Goal: Task Accomplishment & Management: Use online tool/utility

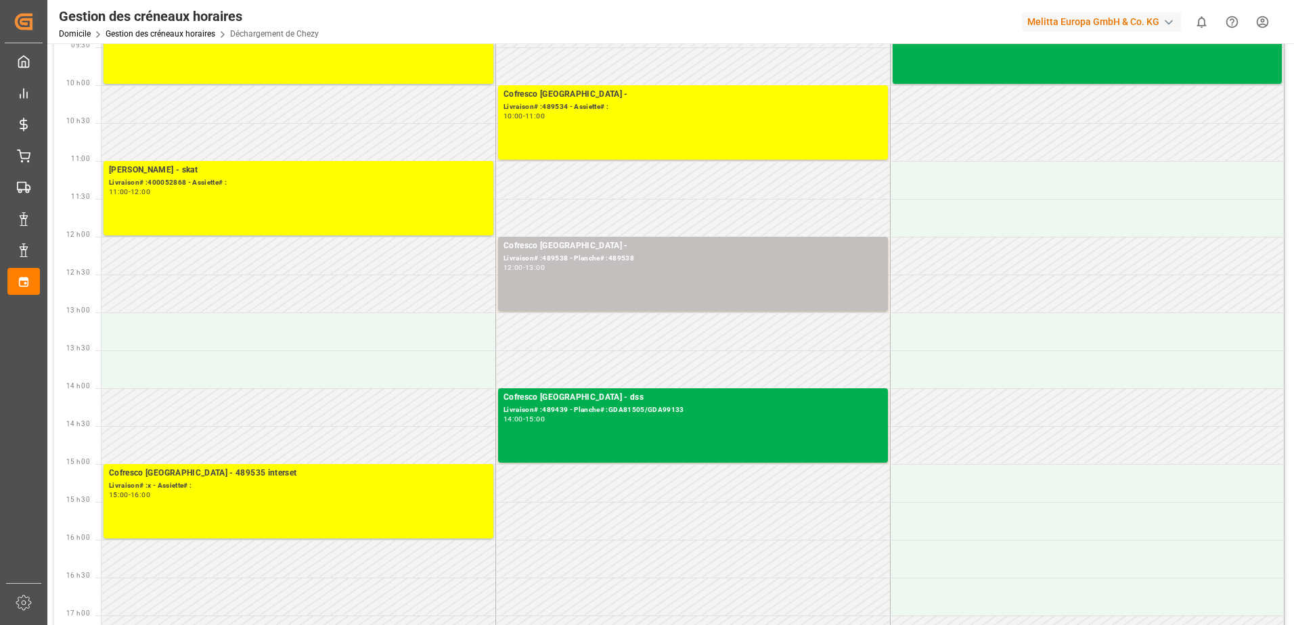
scroll to position [271, 0]
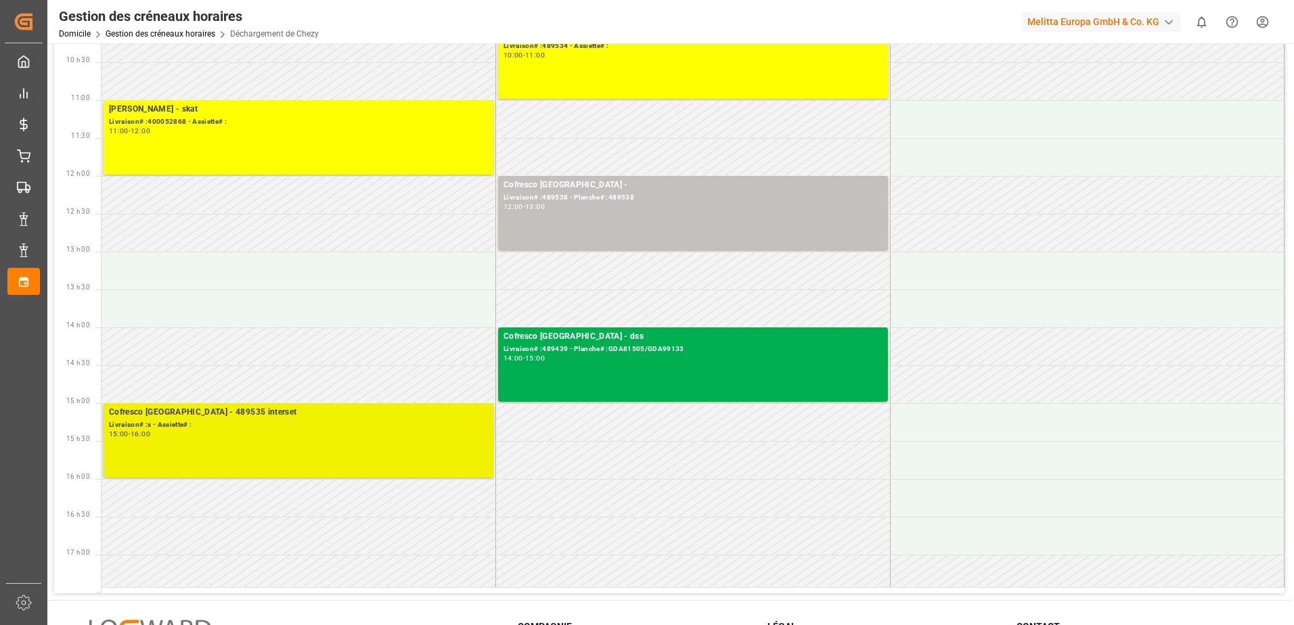
click at [323, 438] on div "15:00 - 16:00" at bounding box center [298, 434] width 379 height 7
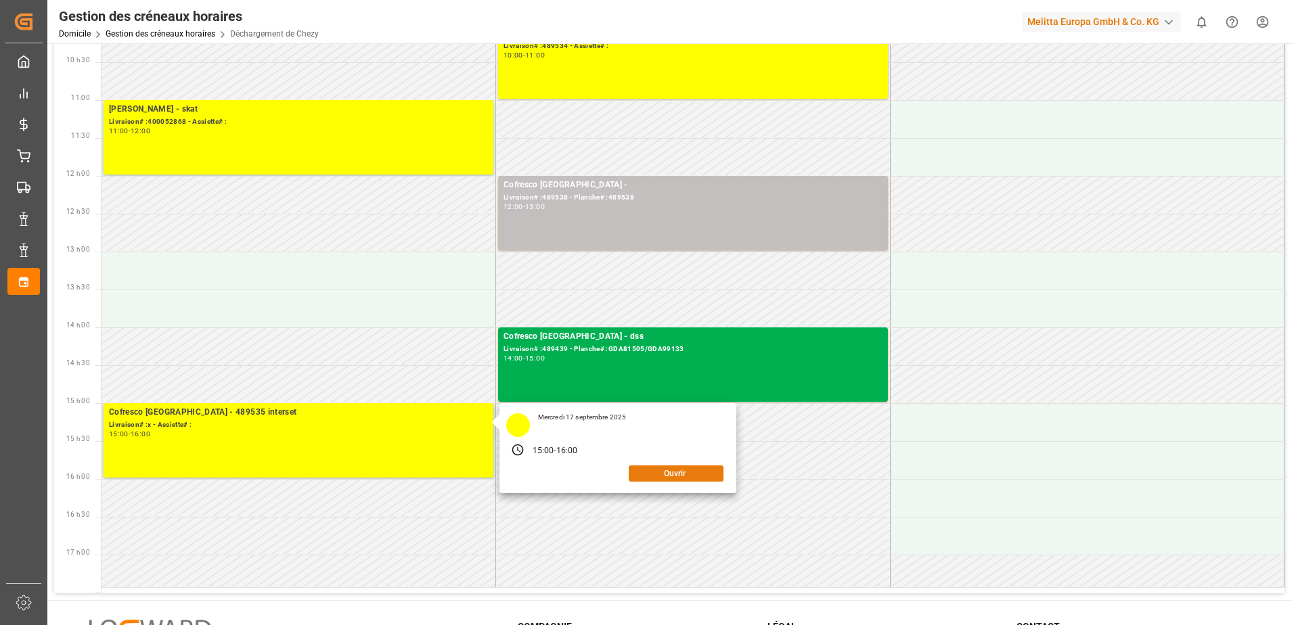
click at [663, 473] on button "Ouvrir" at bounding box center [676, 474] width 95 height 16
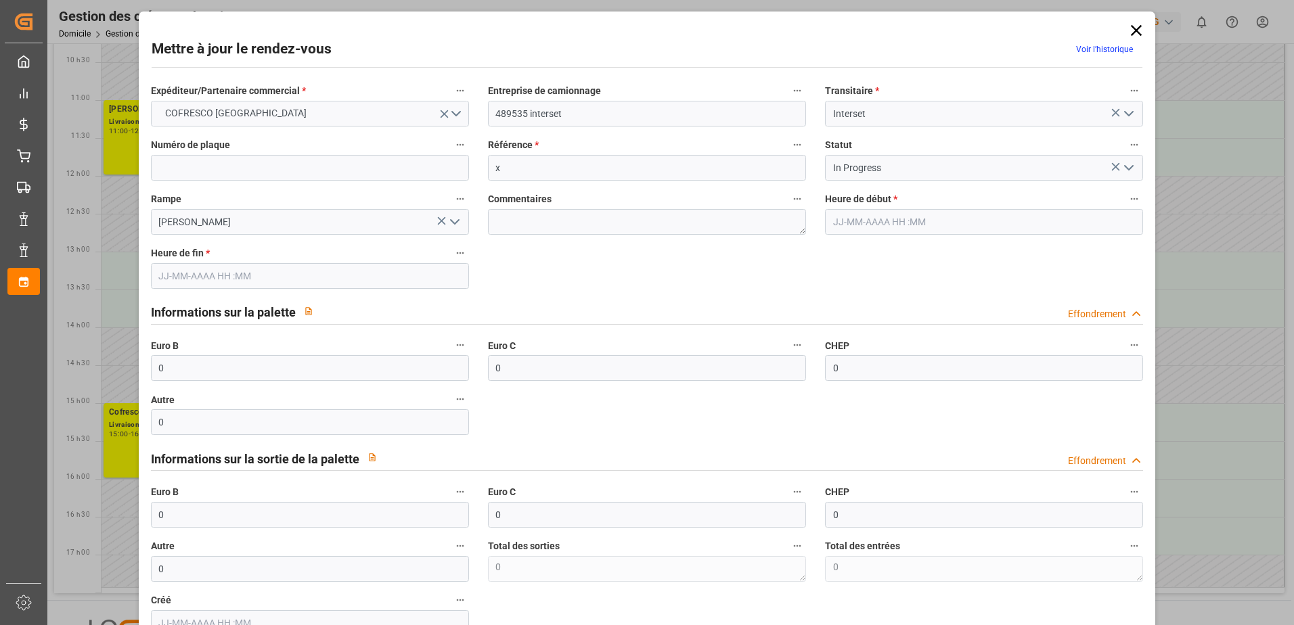
type input "[DATE] 15:00"
type input "[DATE] 16:00"
type input "[DATE] 12:25"
click at [1125, 166] on icon "Ouvrir le menu" at bounding box center [1129, 168] width 16 height 16
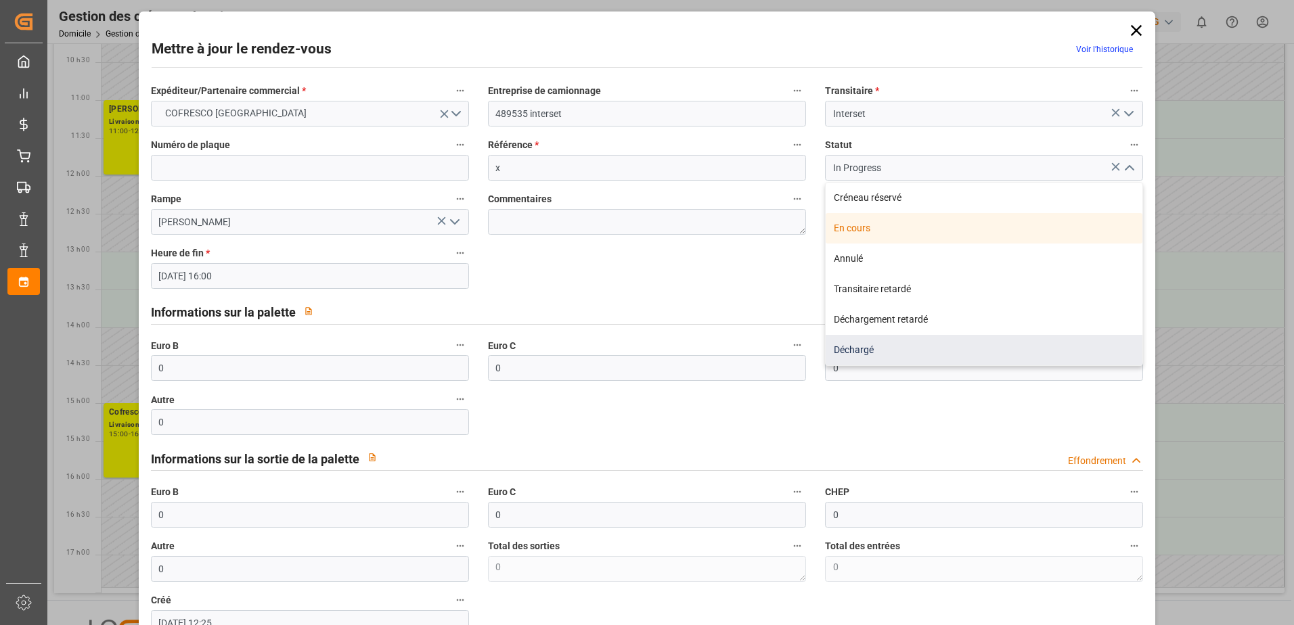
click at [960, 351] on div "Déchargé" at bounding box center [984, 350] width 317 height 30
type input "Unloaded"
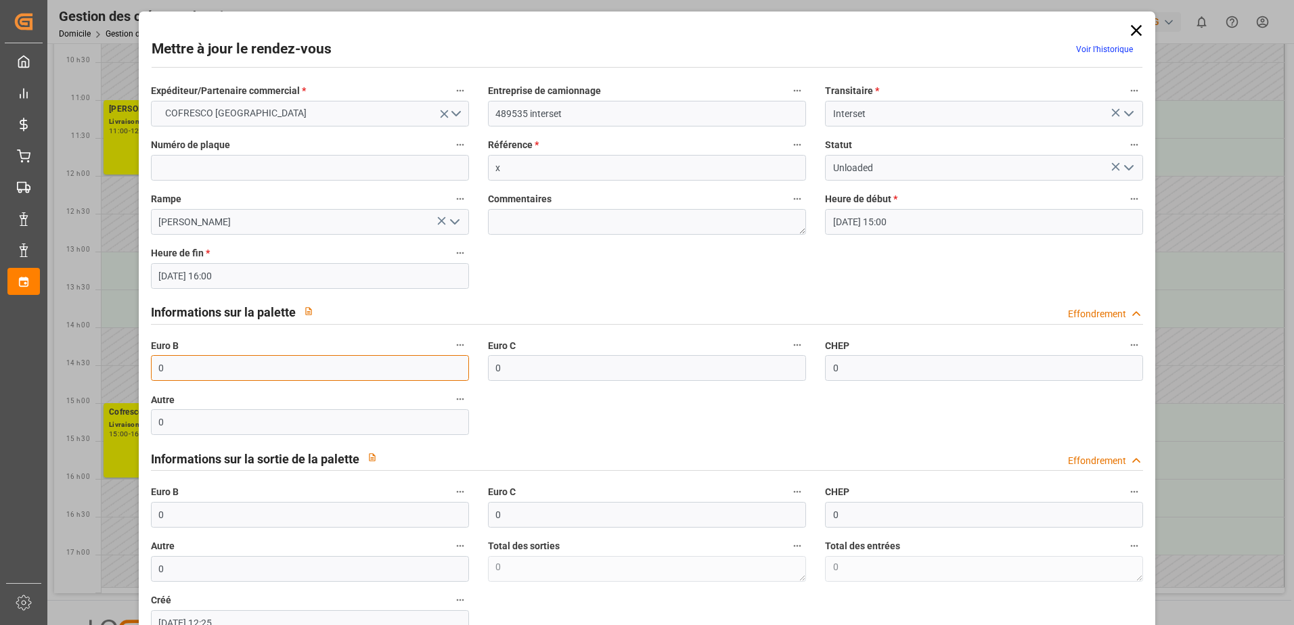
click at [215, 363] on input "0" at bounding box center [310, 368] width 318 height 26
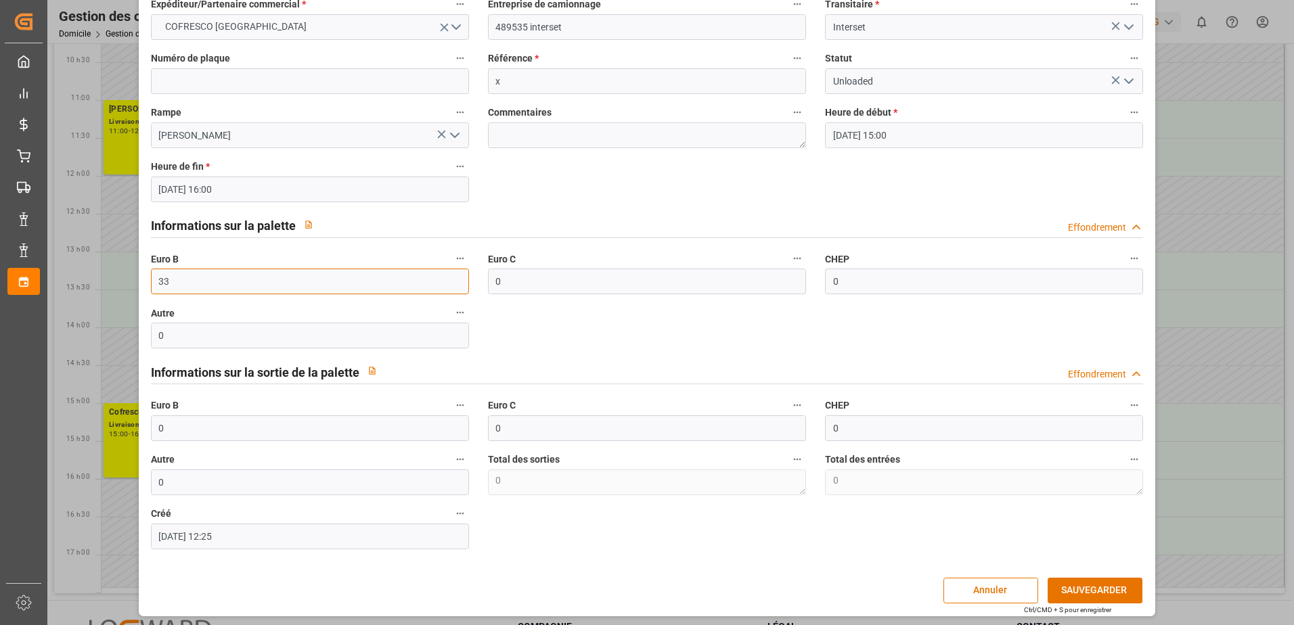
scroll to position [89, 0]
type input "33"
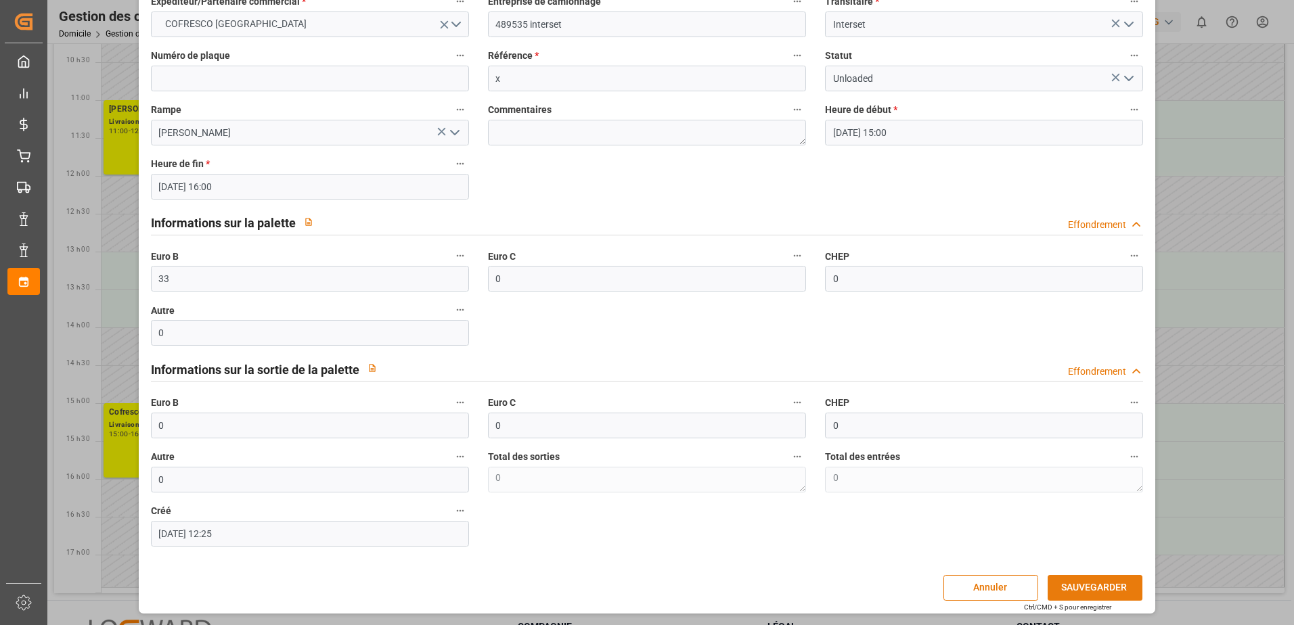
click at [1104, 588] on button "SAUVEGARDER" at bounding box center [1095, 588] width 95 height 26
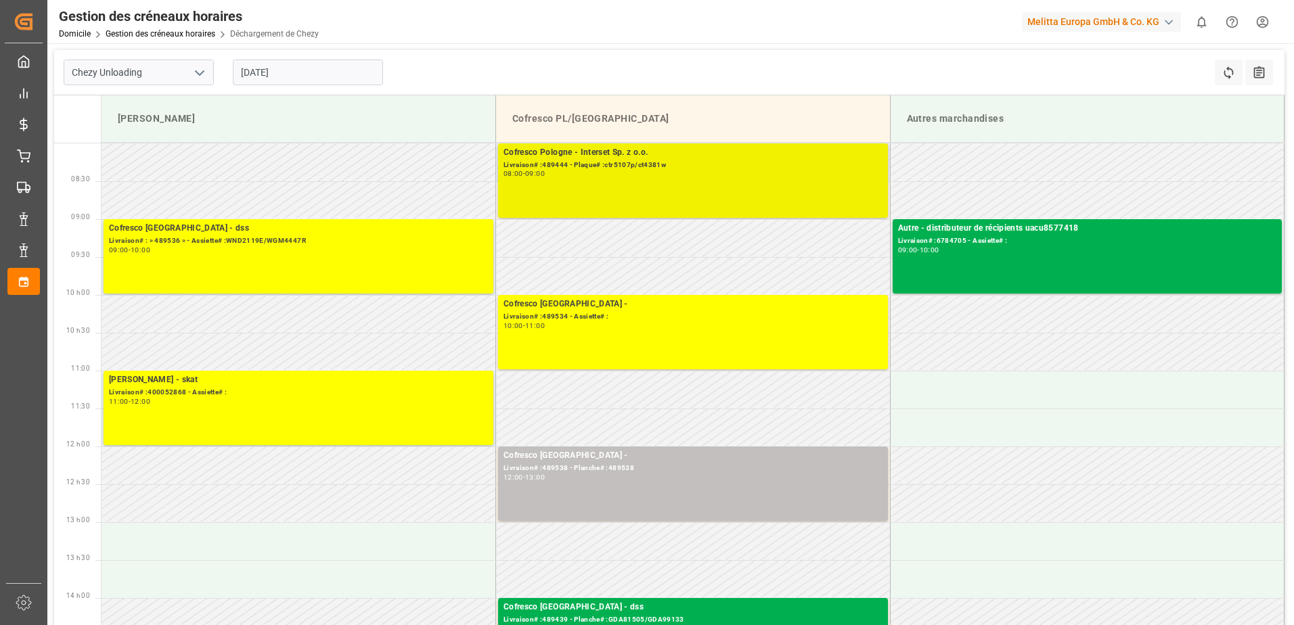
click at [641, 183] on div "Cofresco Pologne - Interset Sp. z o.o. Livraison# :489444 - Plaque# :ctr5107p/c…" at bounding box center [692, 180] width 379 height 69
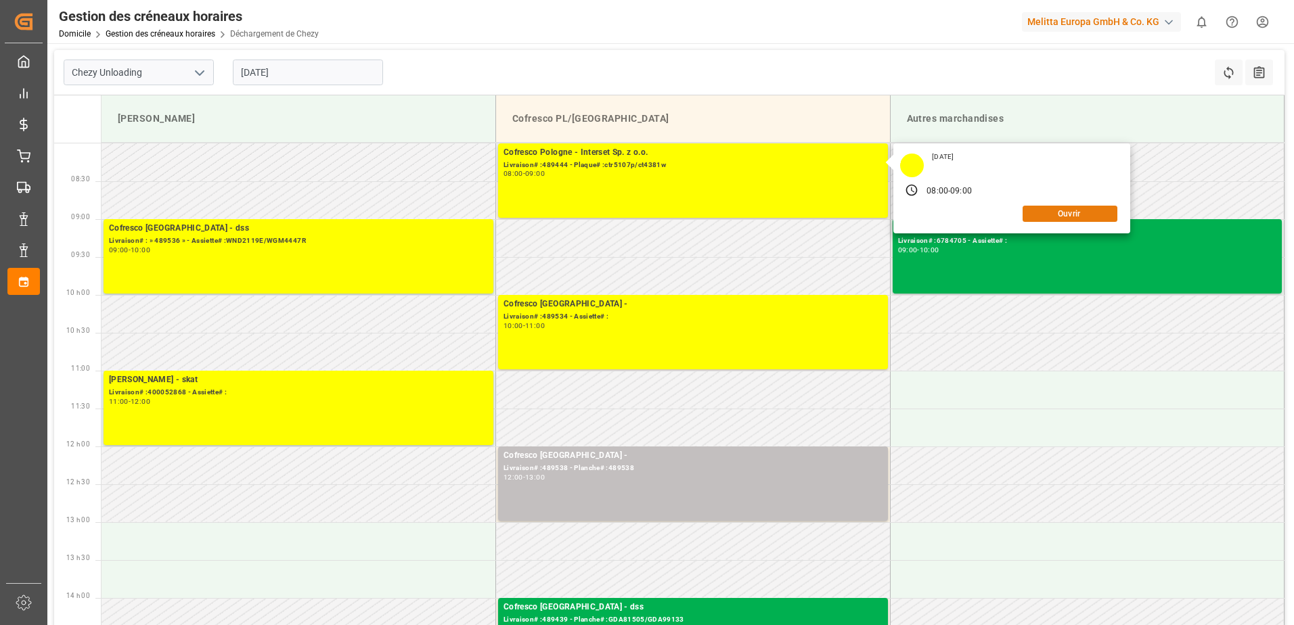
click at [1094, 209] on button "Ouvrir" at bounding box center [1070, 214] width 95 height 16
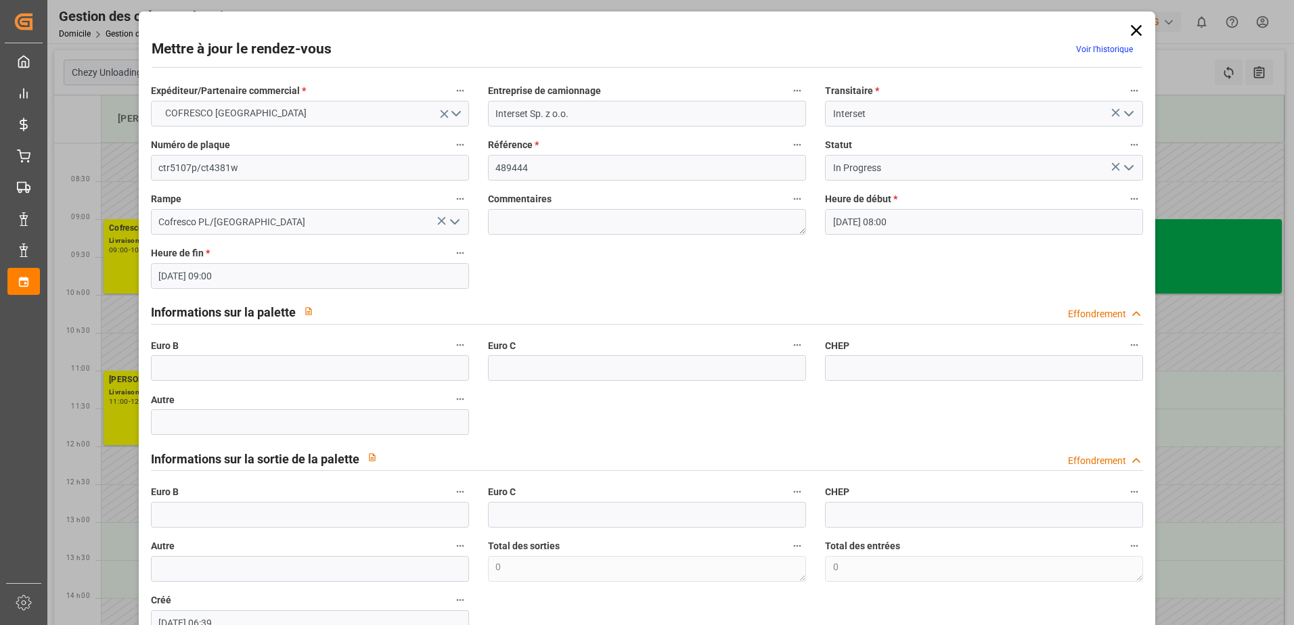
type input "17-09-2025 08:00"
type input "17-09-2025 09:00"
type input "09-09-2025 06:39"
click at [454, 220] on icon "Ouvrir le menu" at bounding box center [455, 222] width 16 height 16
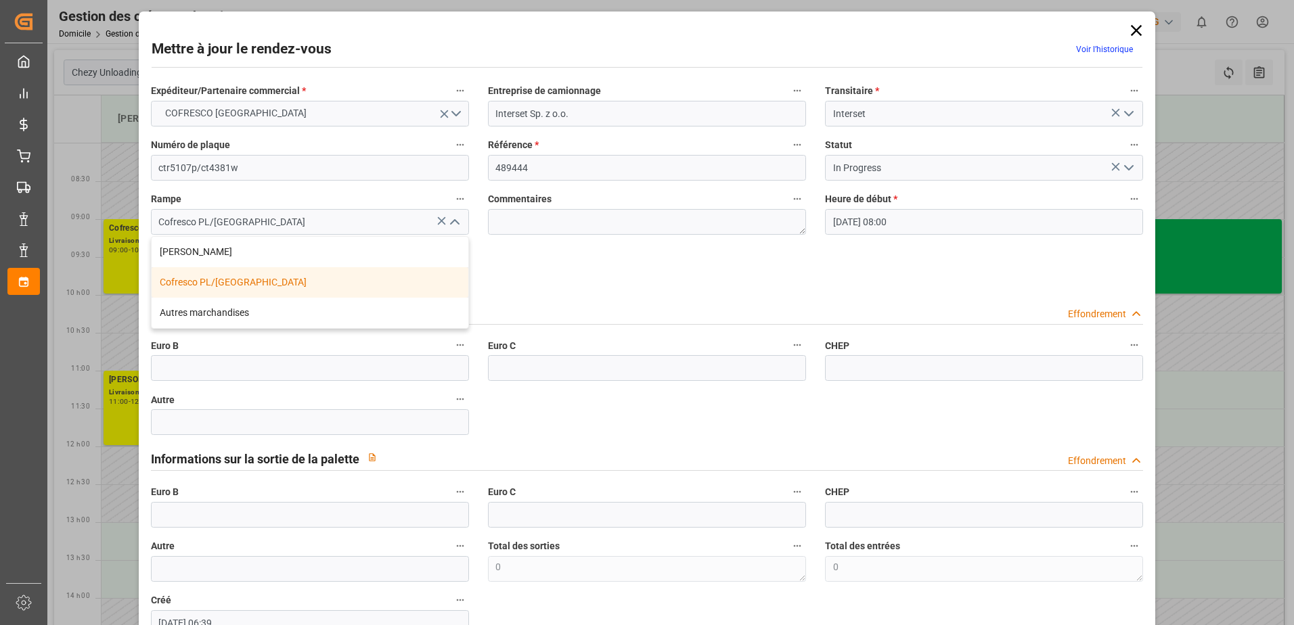
click at [551, 279] on div "Expéditeur/Partenaire commercial * COFRESCO POLOGNE Entreprise de camionnage In…" at bounding box center [647, 359] width 1012 height 564
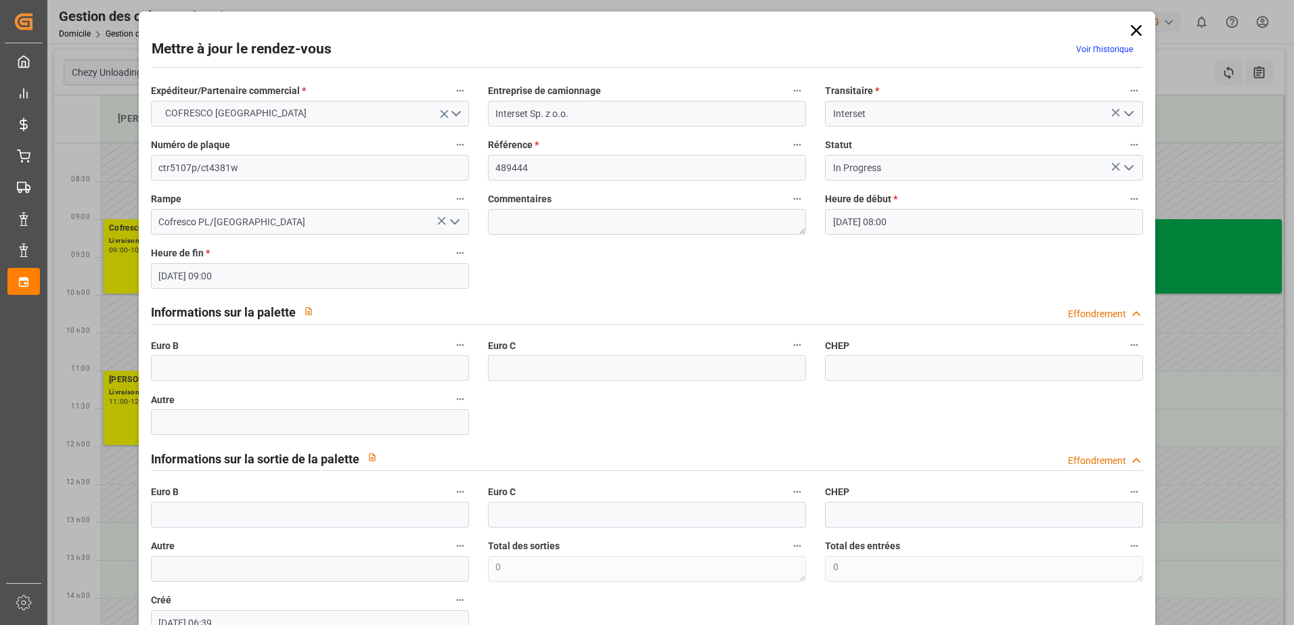
click at [1128, 166] on polyline "Ouvrir le menu" at bounding box center [1129, 168] width 8 height 4
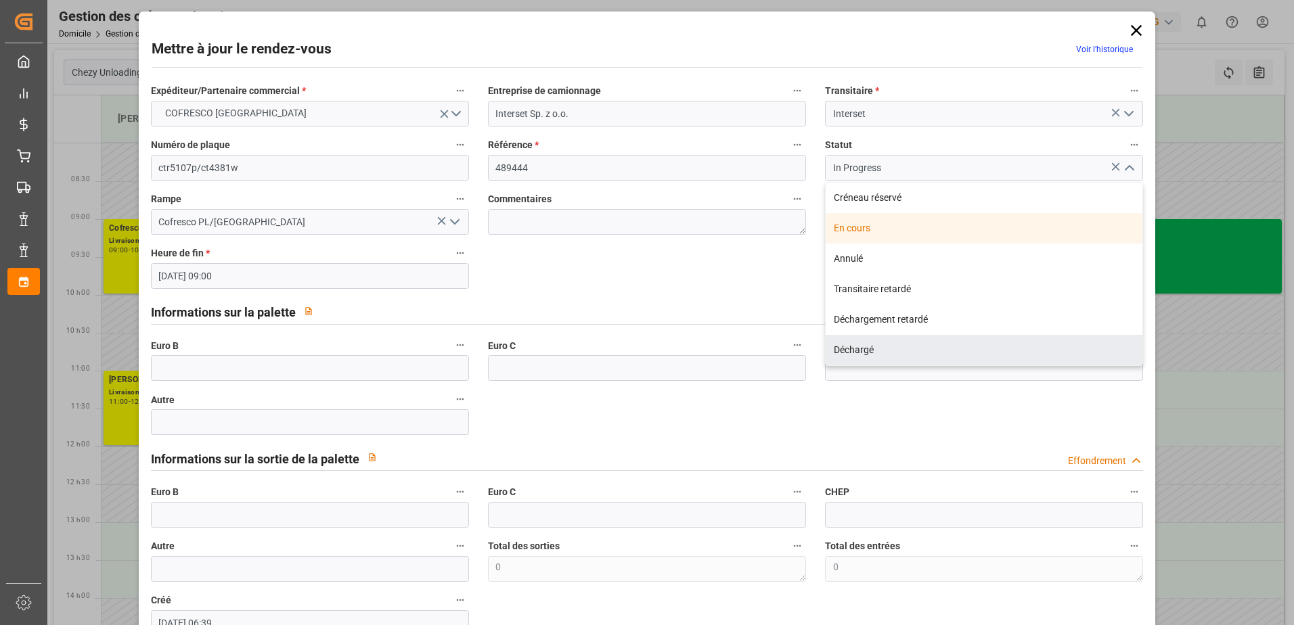
click at [989, 348] on div "Déchargé" at bounding box center [984, 350] width 317 height 30
type input "Unloaded"
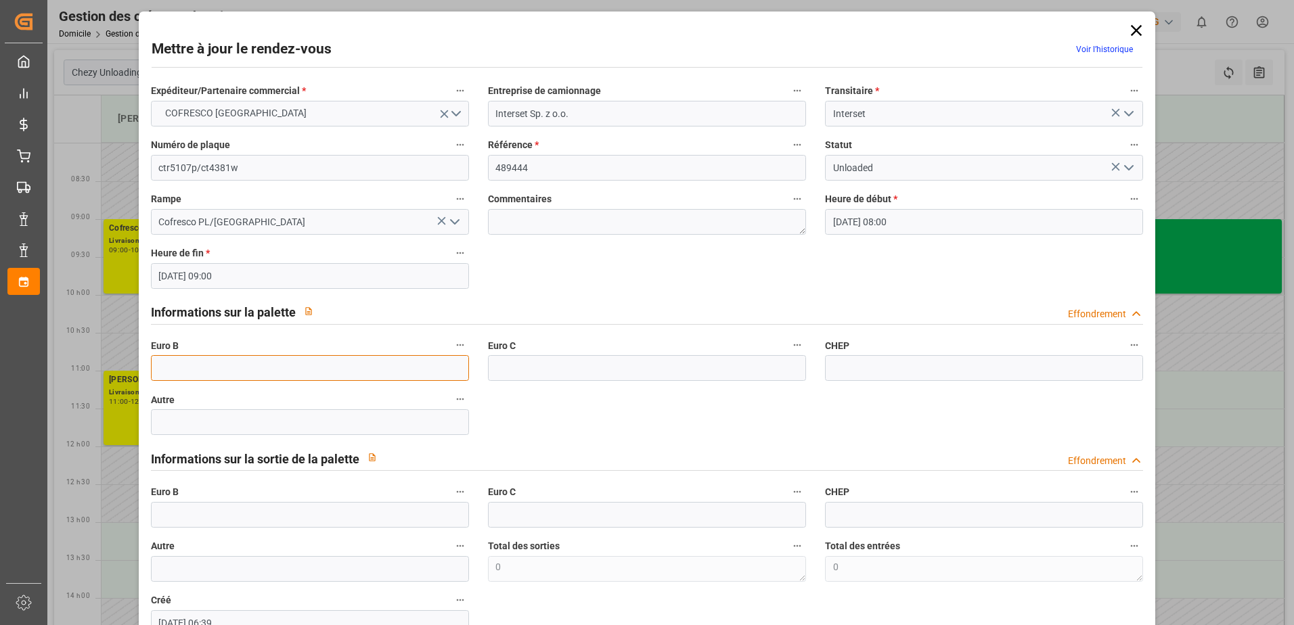
click at [173, 361] on input "text" at bounding box center [310, 368] width 318 height 26
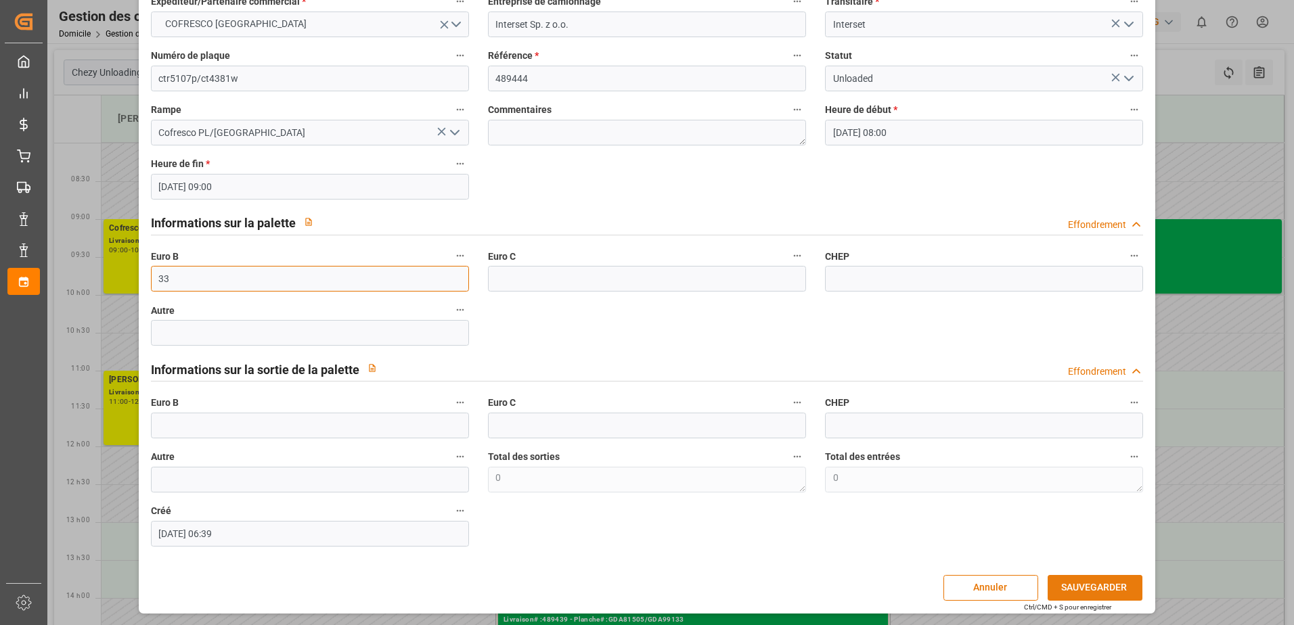
type input "33"
click at [1114, 586] on button "SAUVEGARDER" at bounding box center [1095, 588] width 95 height 26
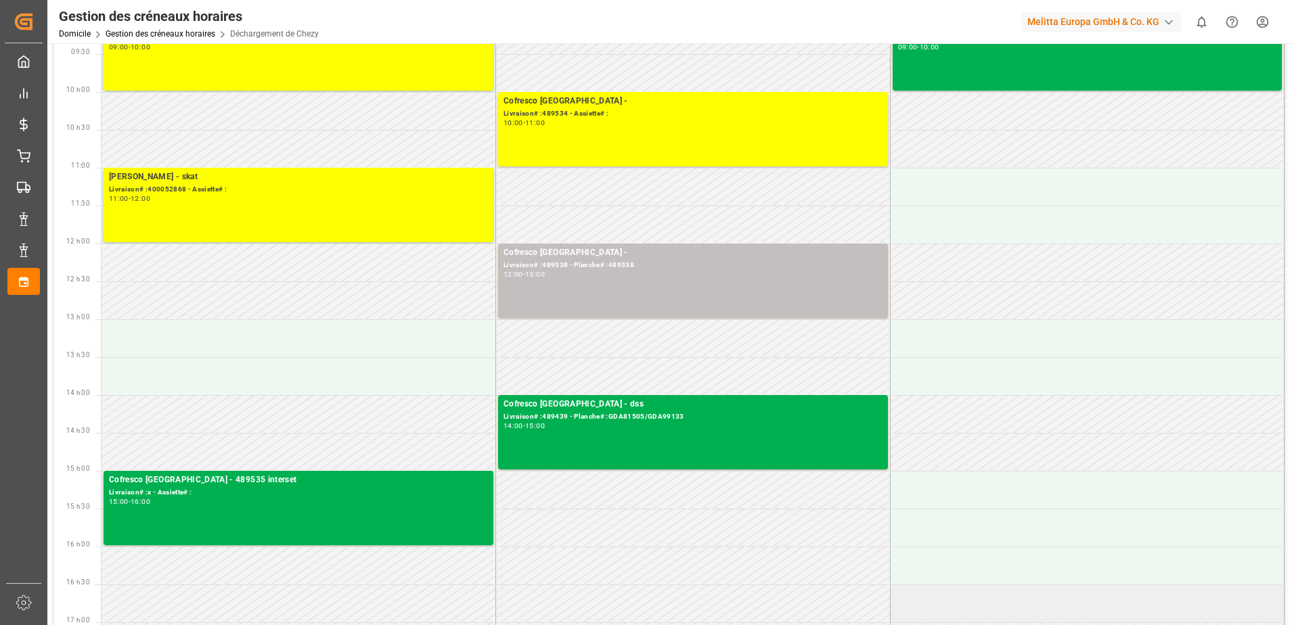
scroll to position [0, 0]
